Goal: Find specific page/section: Find specific page/section

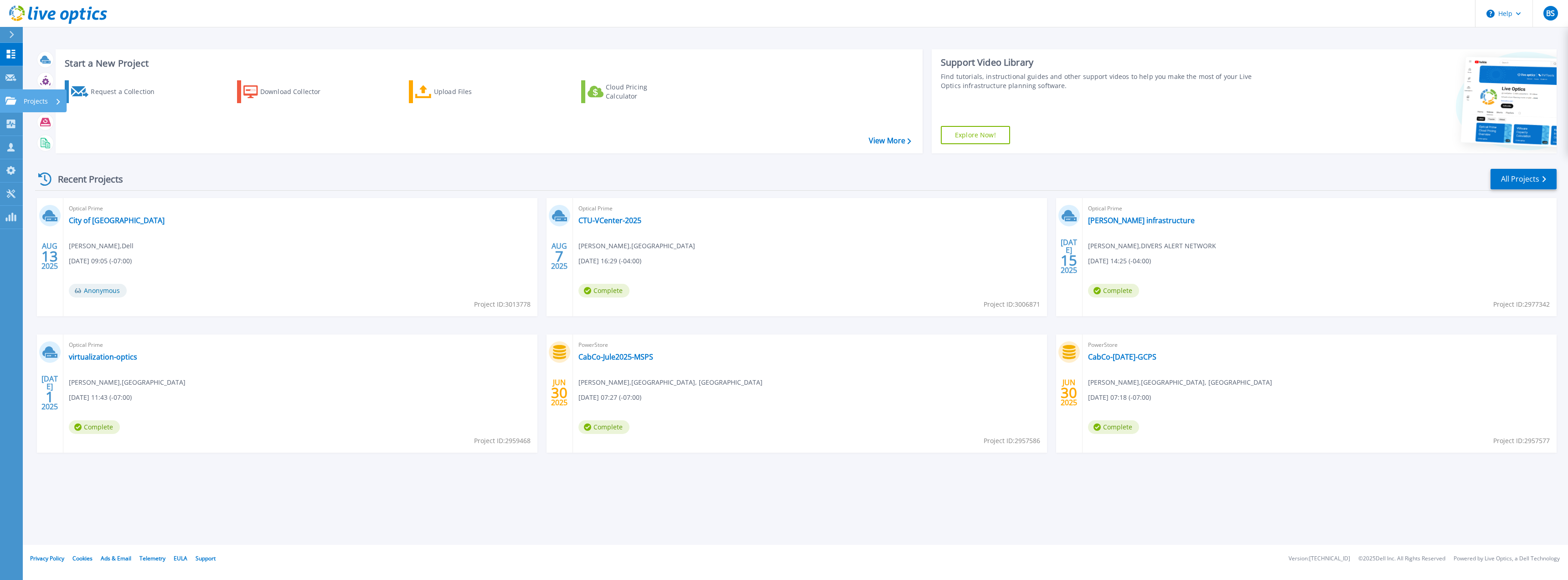
click at [7, 101] on icon at bounding box center [11, 101] width 11 height 8
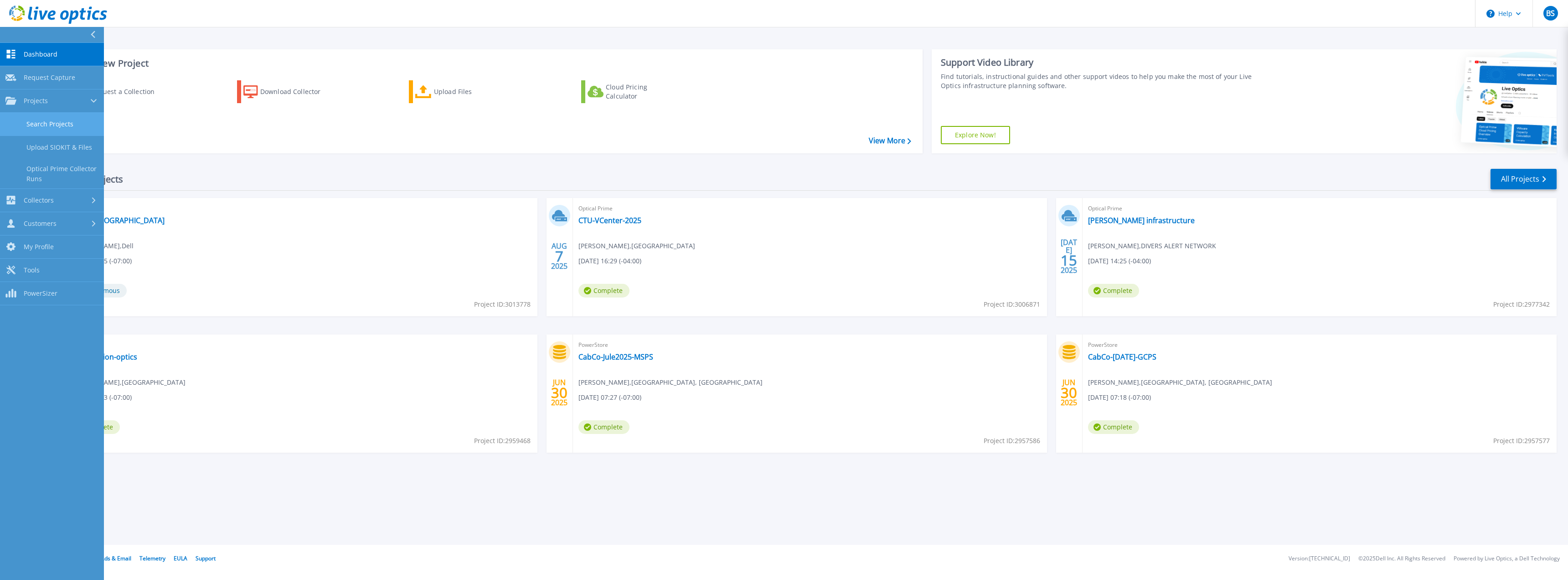
click at [57, 125] on link "Search Projects" at bounding box center [51, 124] width 104 height 23
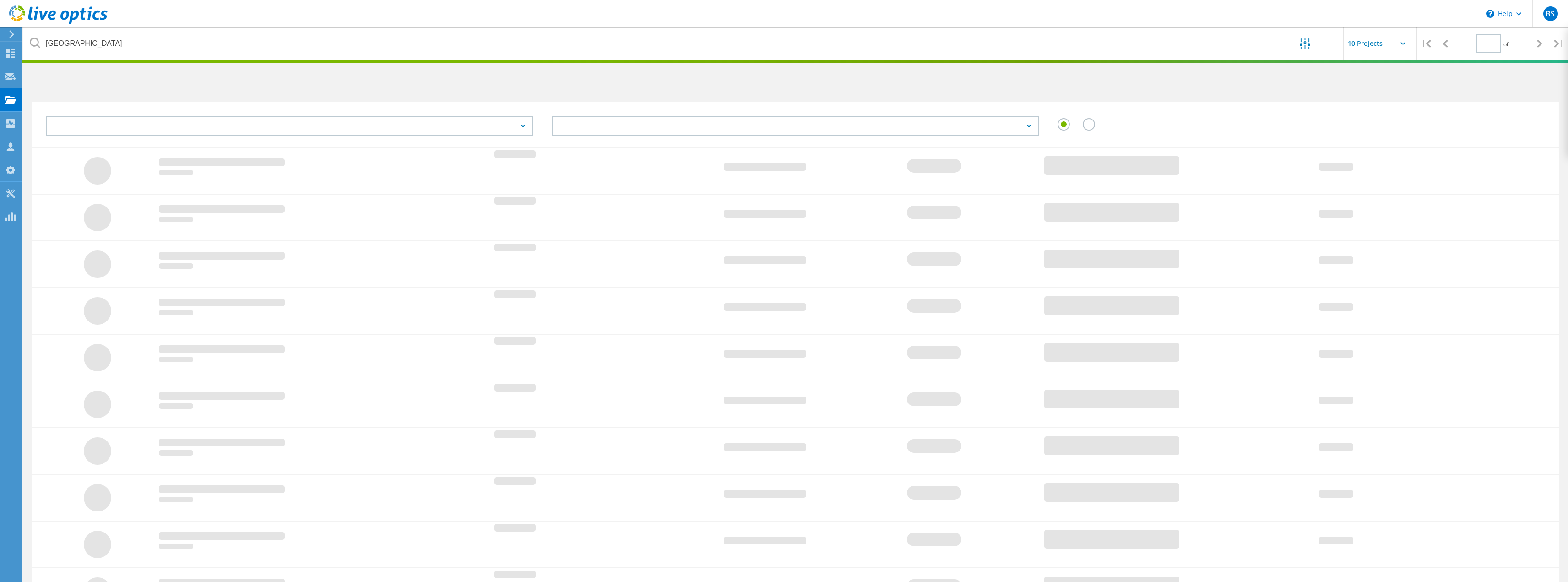
type input "1"
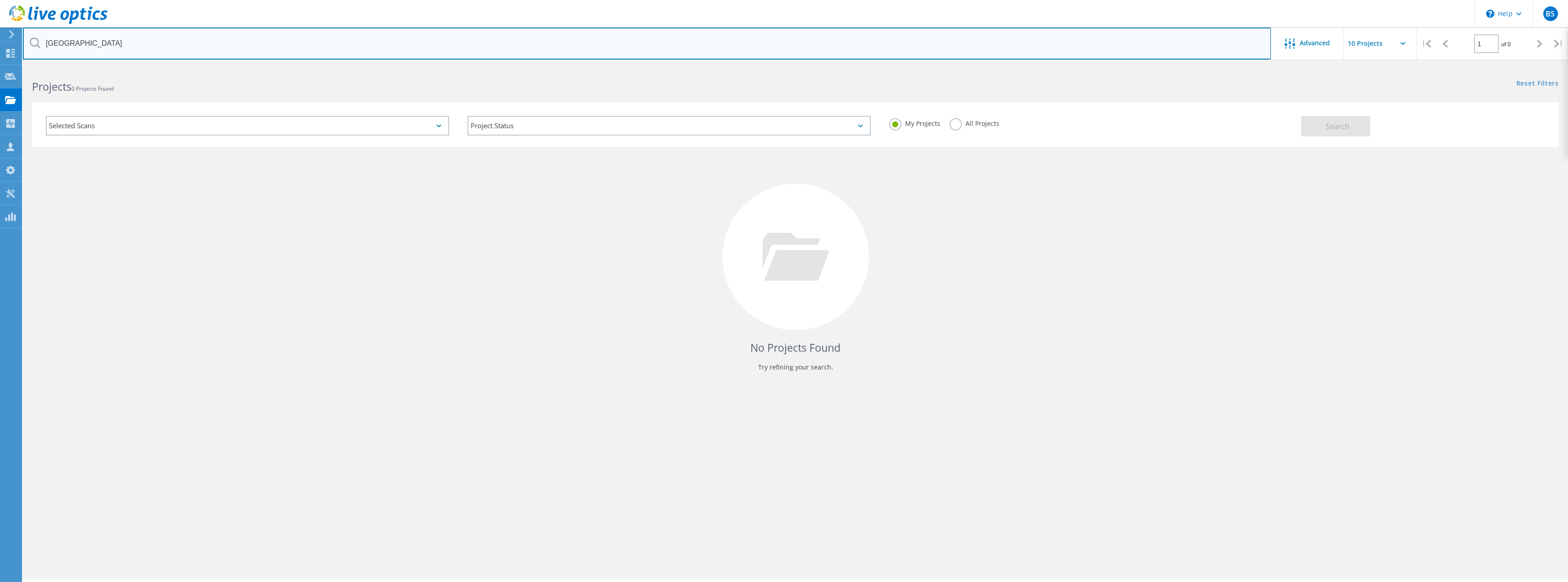
click at [105, 40] on input "[GEOGRAPHIC_DATA]" at bounding box center [647, 44] width 1248 height 32
drag, startPoint x: 110, startPoint y: 44, endPoint x: 22, endPoint y: 40, distance: 88.1
click at [22, 40] on html "\n Help Explore Helpful Articles Contact Support BS Partner Team Member [PERSON…" at bounding box center [784, 303] width 1568 height 607
type input "[GEOGRAPHIC_DATA]"
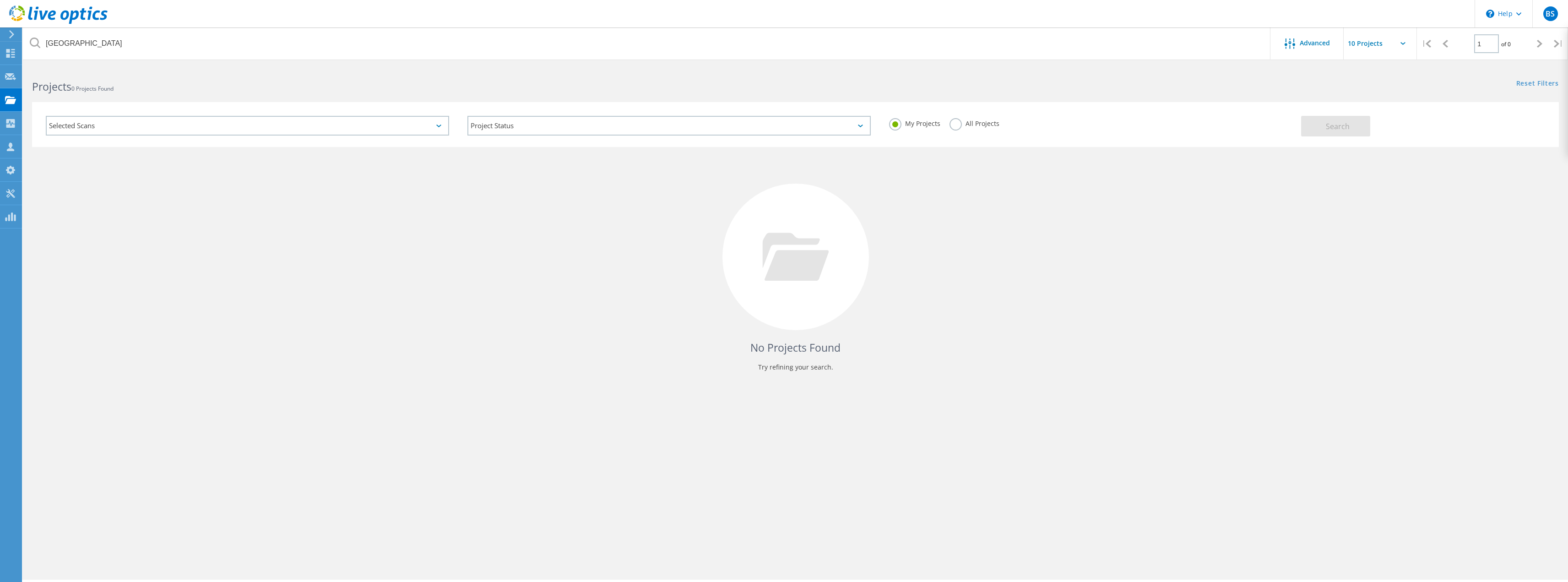
click at [954, 126] on label "All Projects" at bounding box center [974, 122] width 50 height 9
click at [0, 0] on input "All Projects" at bounding box center [0, 0] width 0 height 0
click at [1337, 122] on span "Search" at bounding box center [1338, 126] width 24 height 10
